Goal: Find specific page/section: Find specific page/section

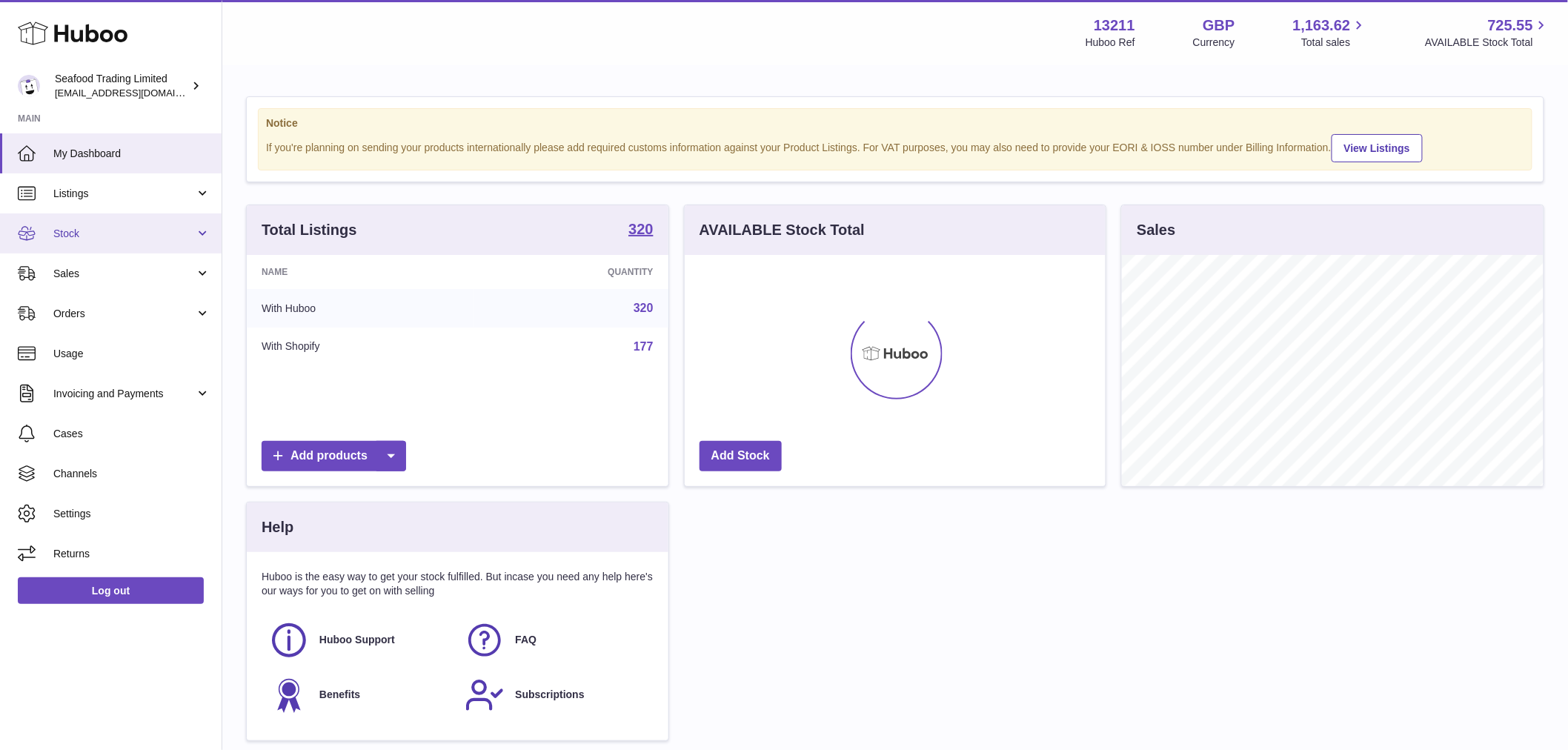
scroll to position [231, 421]
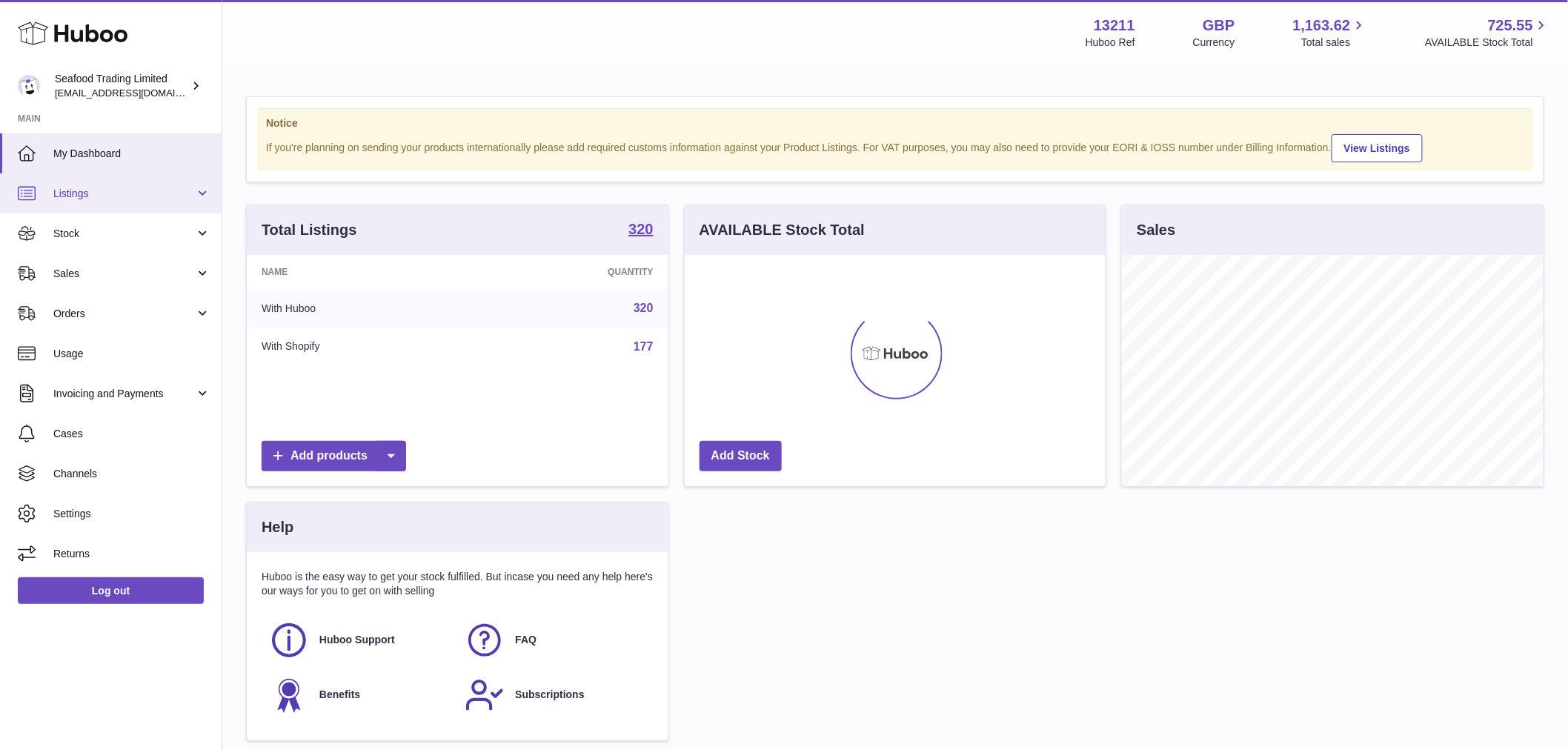
click at [114, 191] on span "Listings" at bounding box center [124, 193] width 141 height 14
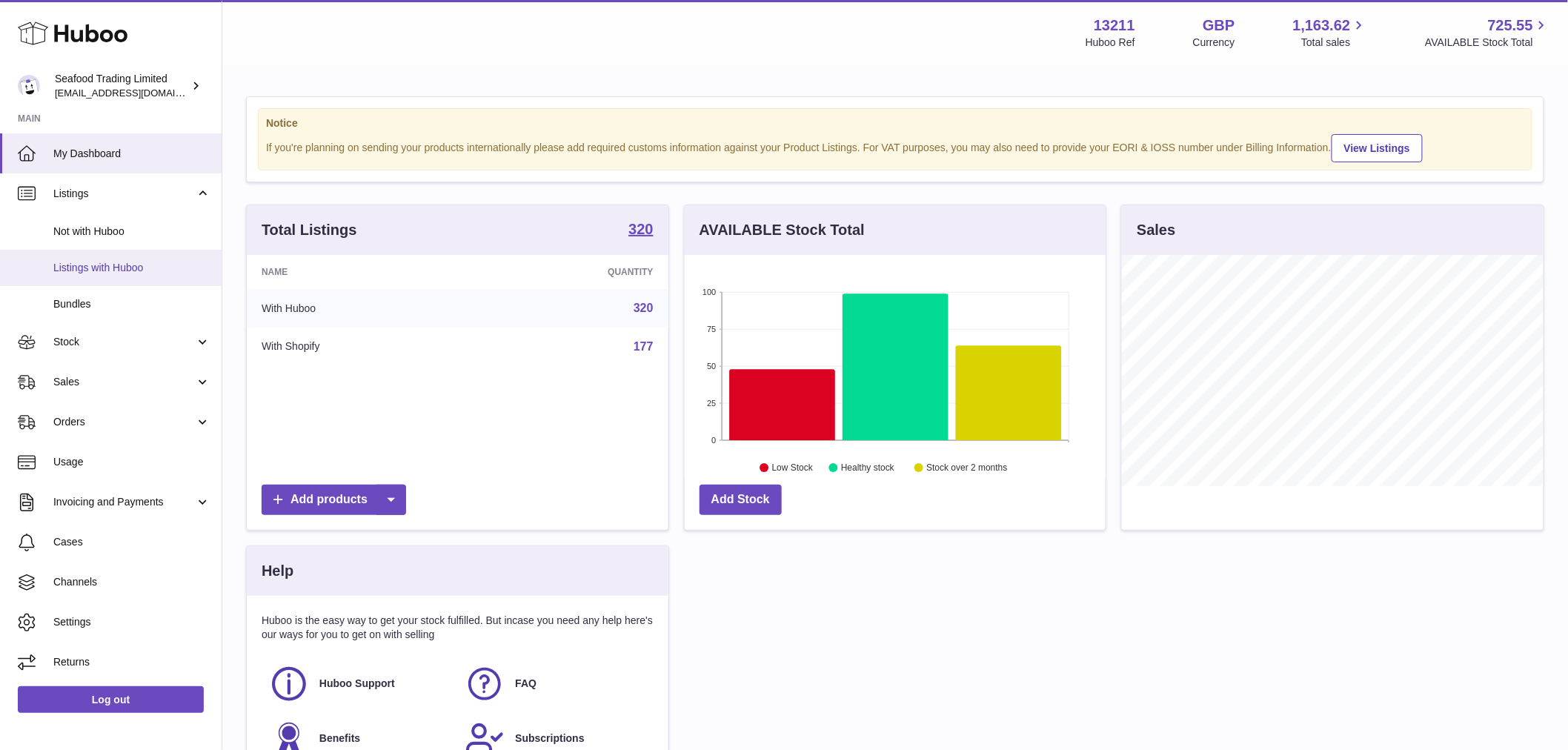
click at [131, 262] on span "Listings with Huboo" at bounding box center [131, 268] width 158 height 14
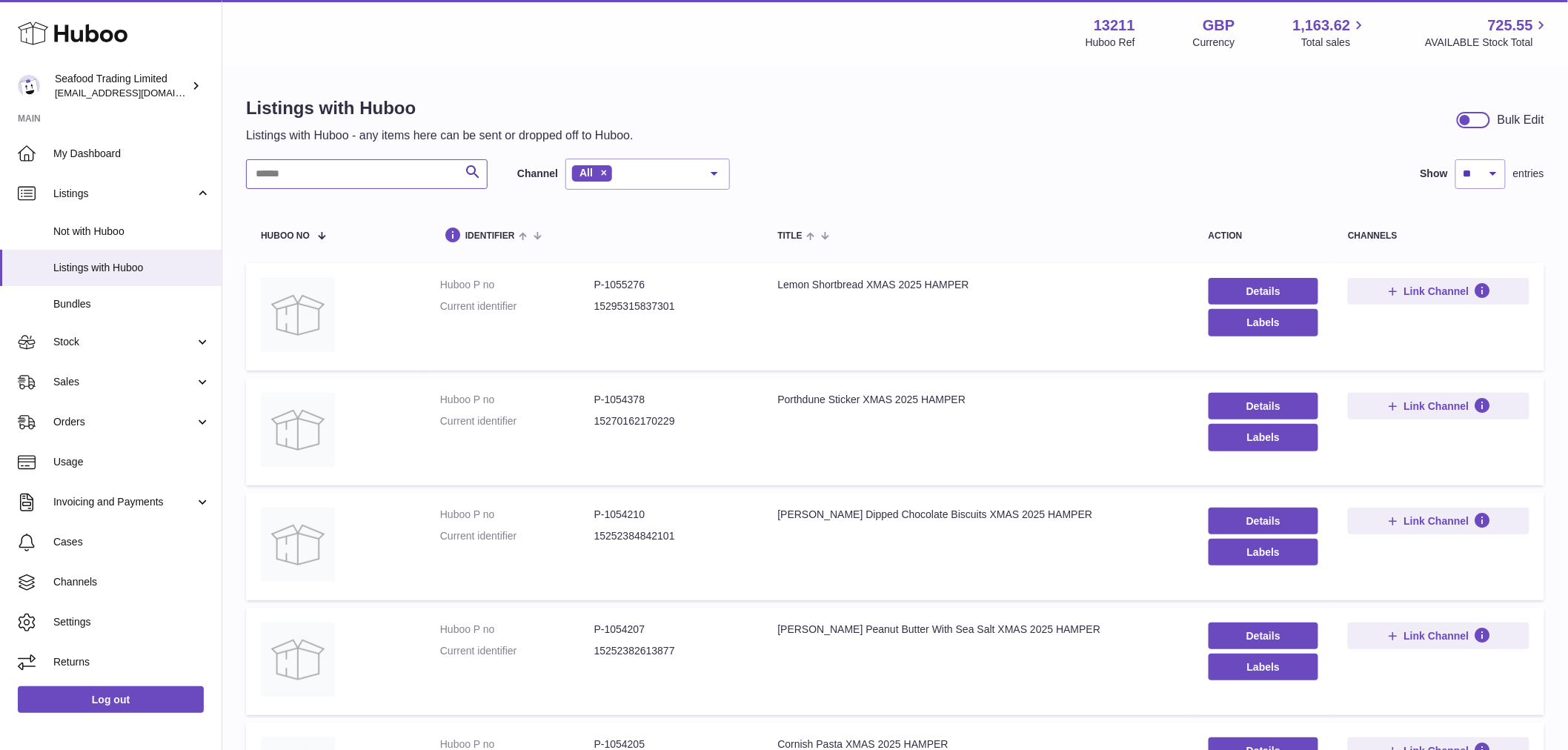
click at [366, 170] on input "text" at bounding box center [367, 174] width 242 height 30
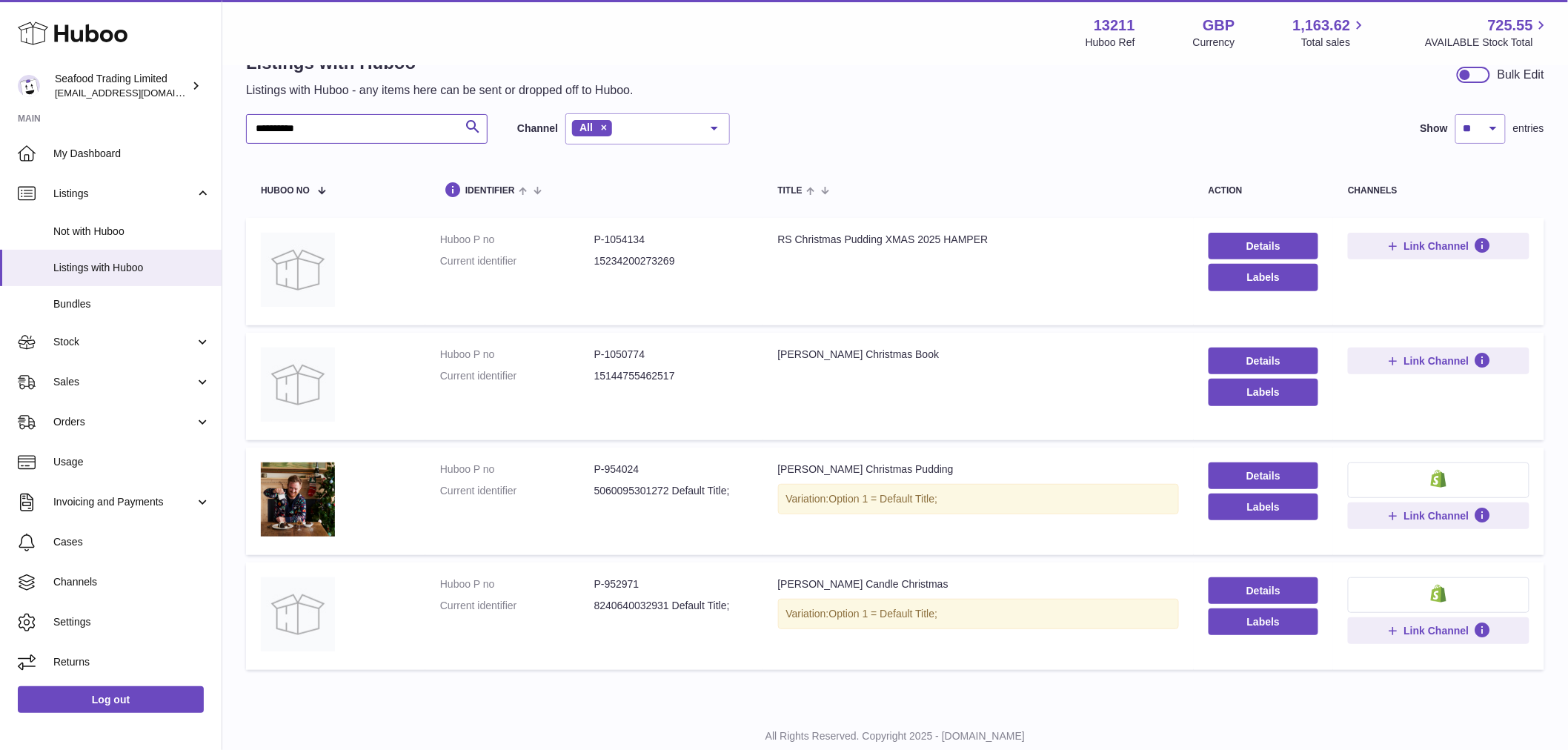
scroll to position [87, 0]
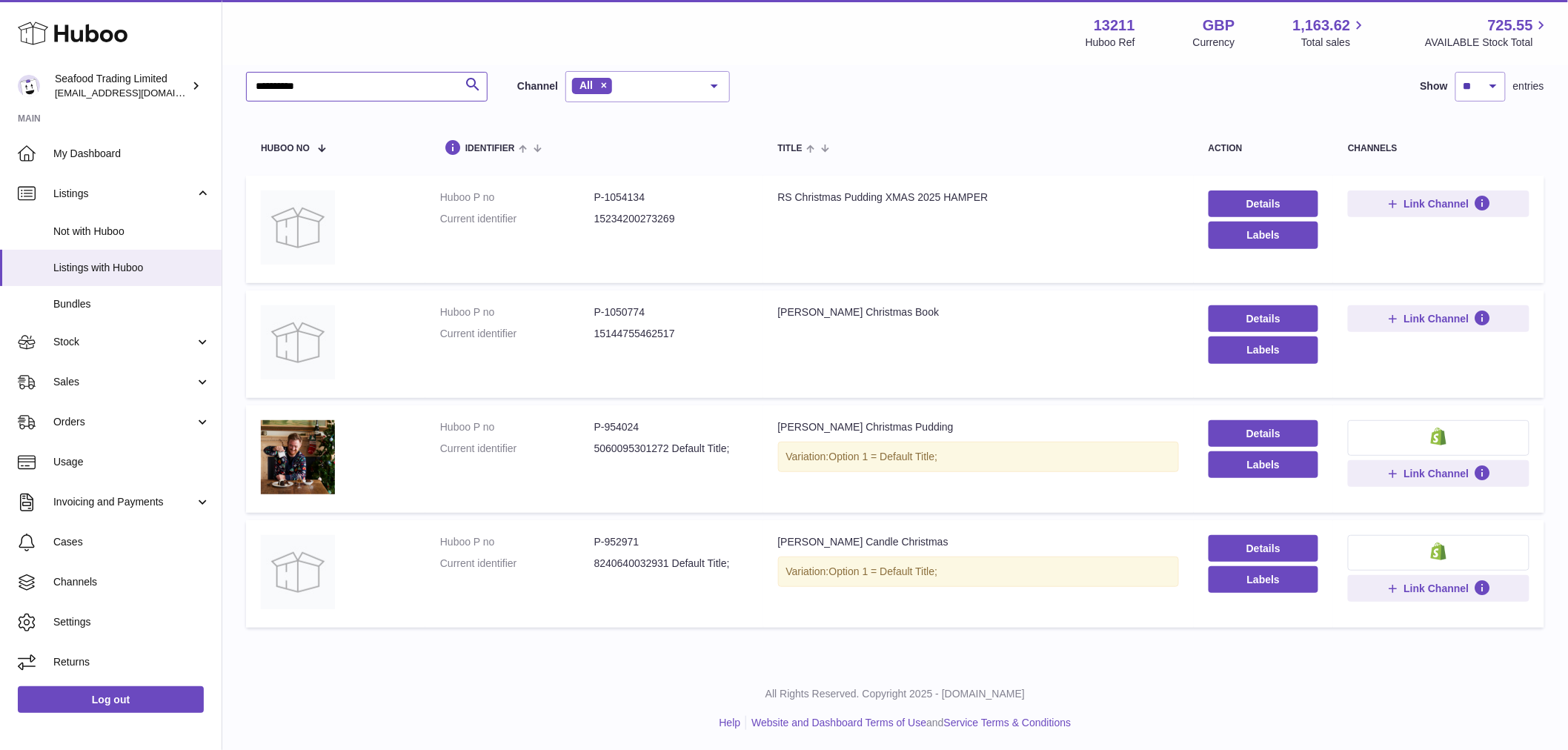
type input "*********"
drag, startPoint x: 662, startPoint y: 428, endPoint x: 591, endPoint y: 432, distance: 71.1
click at [595, 432] on dd "P-954024" at bounding box center [671, 427] width 154 height 14
drag, startPoint x: 610, startPoint y: 425, endPoint x: 830, endPoint y: 427, distance: 220.0
click at [830, 427] on div "[PERSON_NAME] Christmas Pudding" at bounding box center [978, 427] width 401 height 14
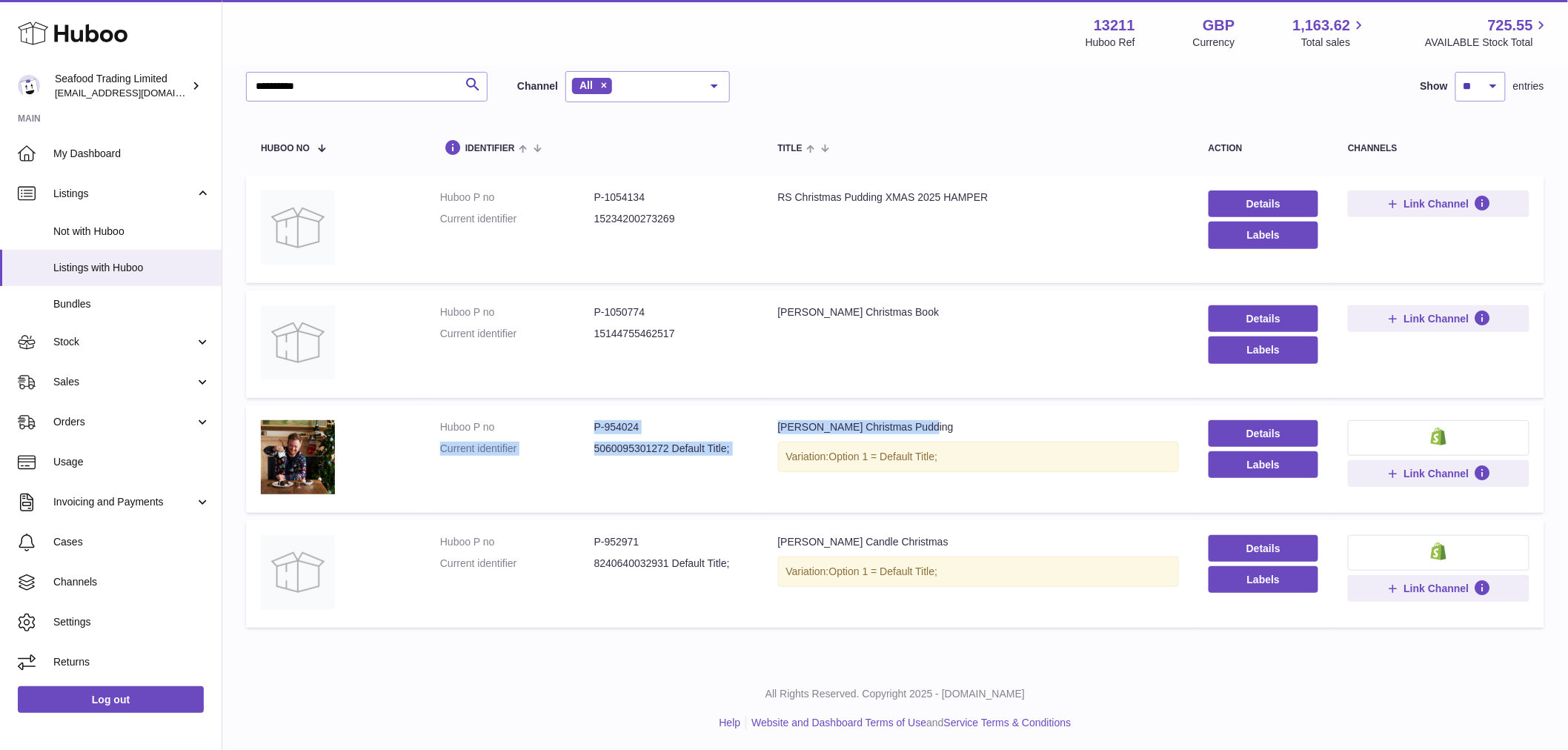
drag, startPoint x: 931, startPoint y: 427, endPoint x: 586, endPoint y: 425, distance: 345.0
click at [586, 425] on tr "Huboo P no P-954024 Current identifier 5060095301272 Default Title; Title [PERS…" at bounding box center [895, 458] width 1298 height 107
copy tr "P-954024 Current identifier 5060095301272 Default Title; Title [PERSON_NAME] Ch…"
